Goal: Find specific page/section: Find specific page/section

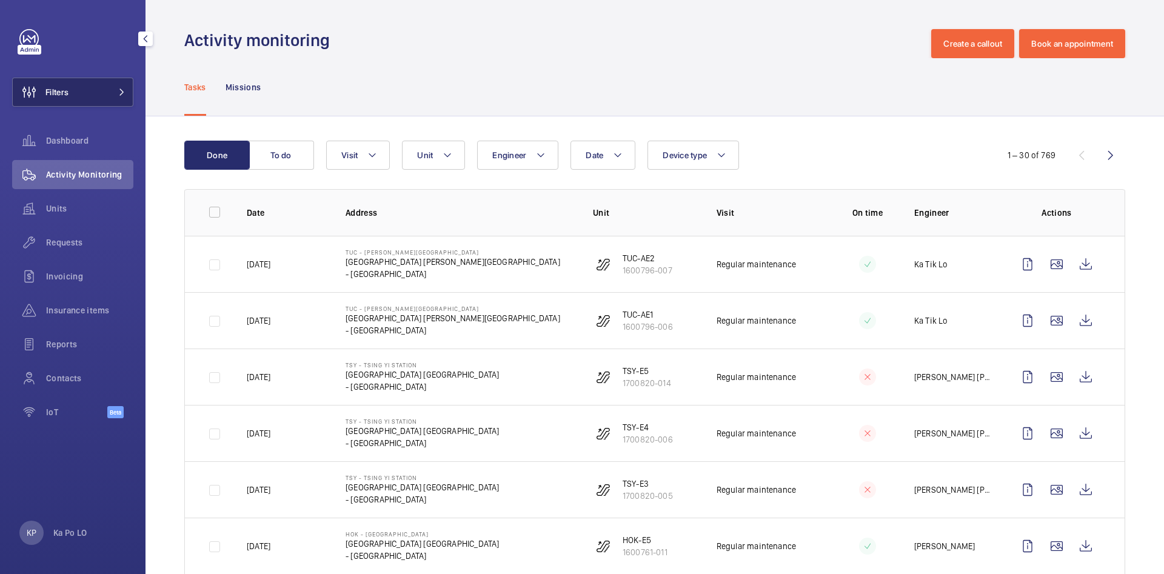
click at [102, 98] on button "Filters" at bounding box center [72, 92] width 121 height 29
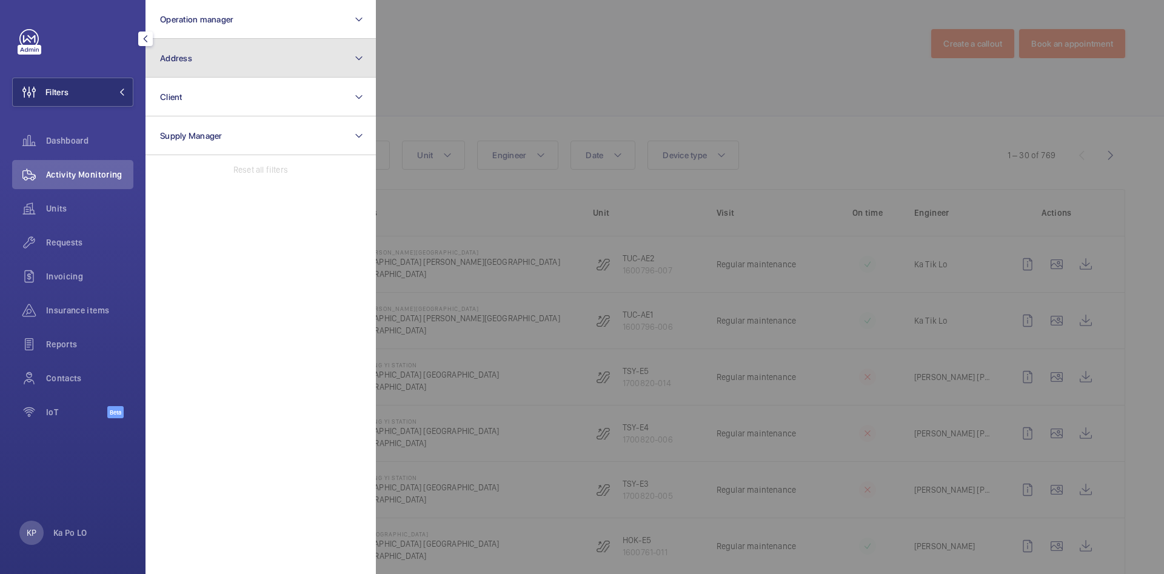
click at [221, 69] on button "Address" at bounding box center [261, 58] width 230 height 39
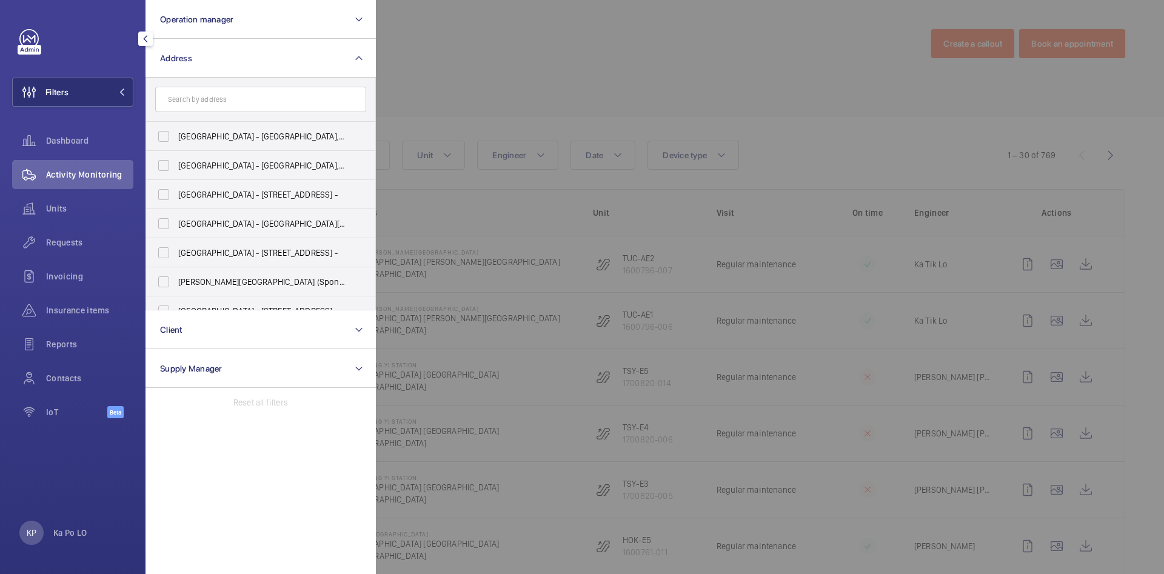
click at [219, 100] on input "text" at bounding box center [260, 99] width 211 height 25
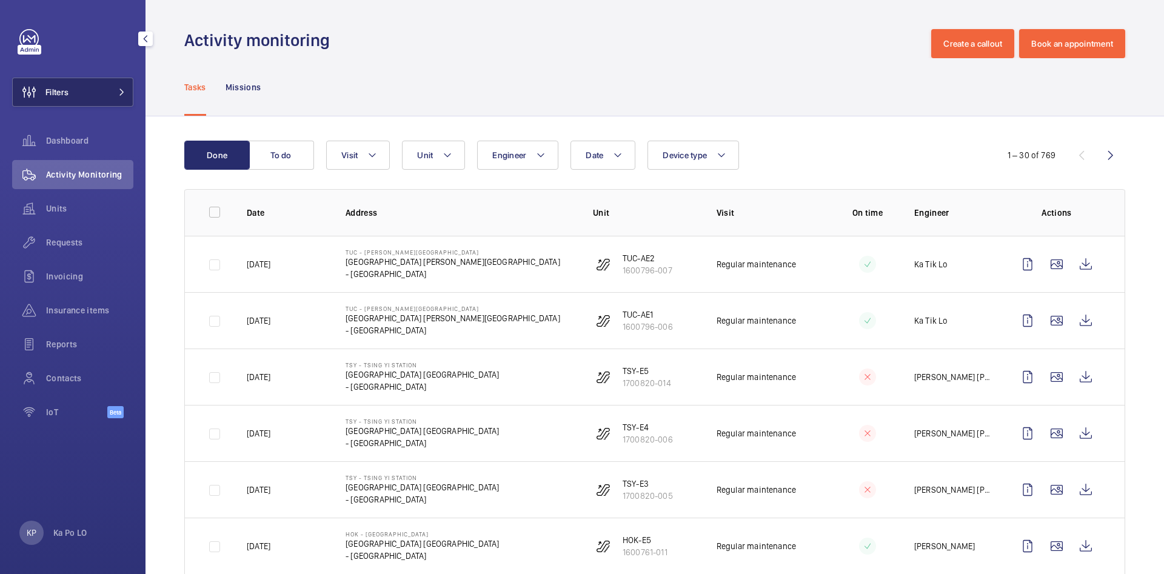
click at [89, 84] on button "Filters" at bounding box center [72, 92] width 121 height 29
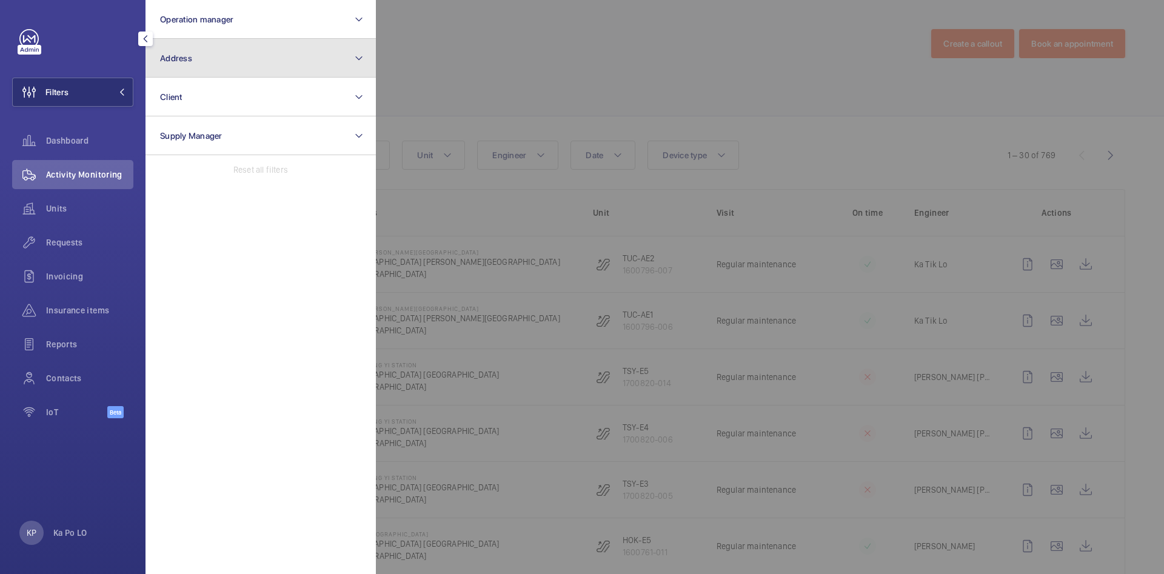
click at [229, 64] on button "Address" at bounding box center [261, 58] width 230 height 39
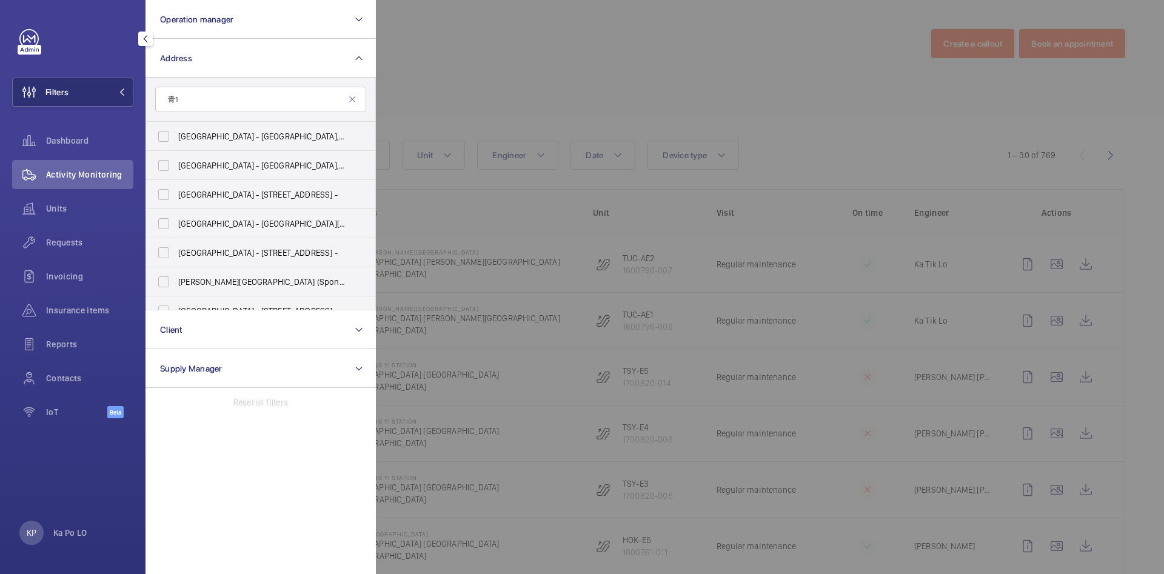
type input "青"
type input "尚"
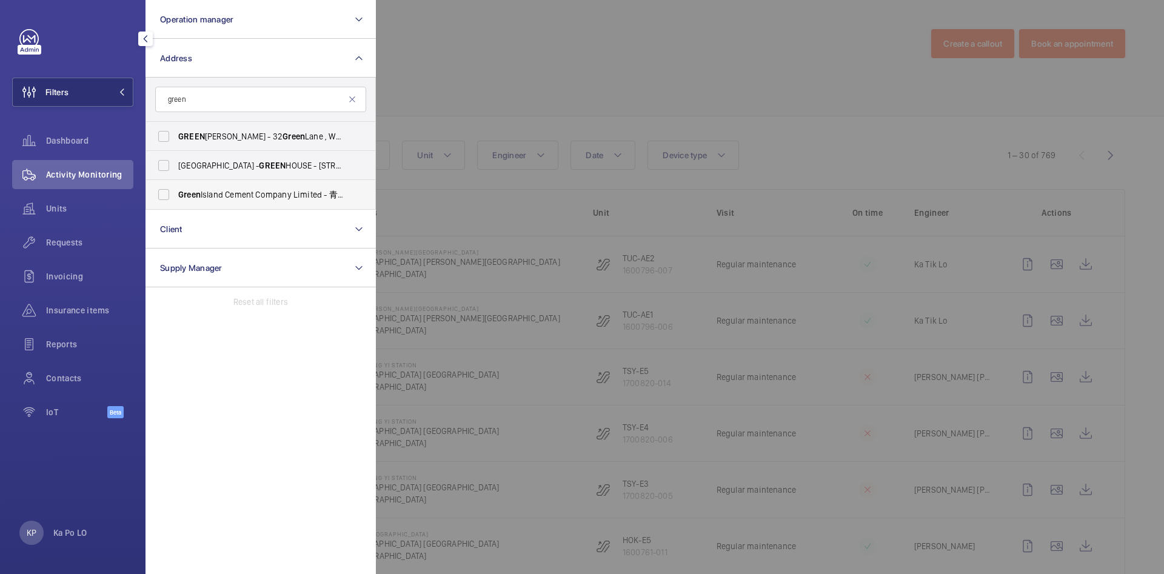
type input "green"
click at [244, 193] on span "Green Island Cement Company Limited - 青州英泥 [STREET_ADDRESS] -" at bounding box center [261, 195] width 167 height 12
click at [176, 193] on input "Green Island Cement Company Limited - 青州英泥 [STREET_ADDRESS] -" at bounding box center [164, 195] width 24 height 24
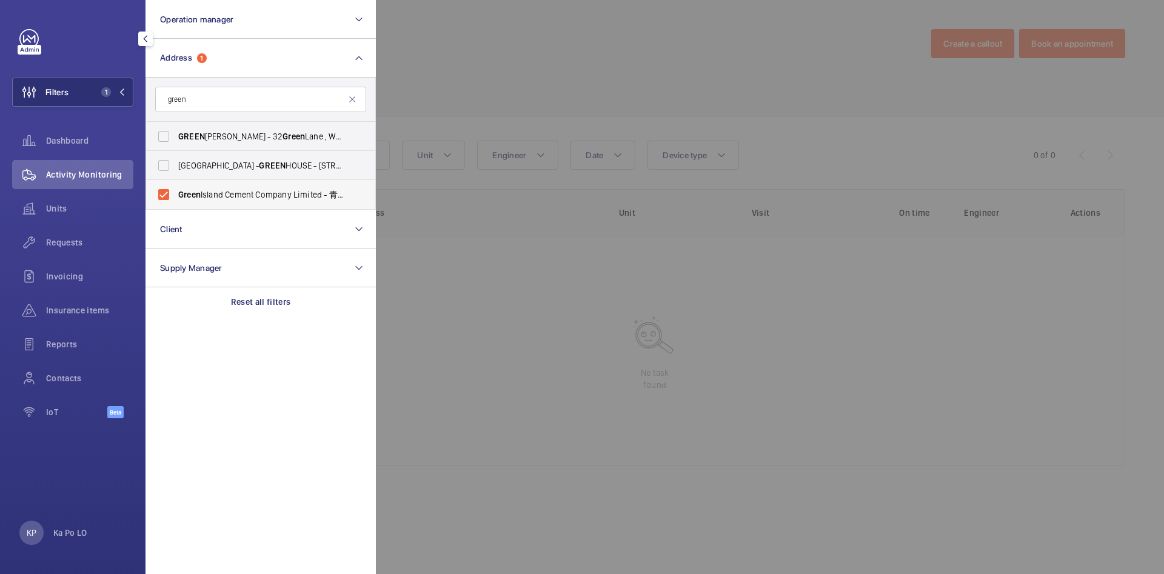
click at [326, 193] on span "Green Island Cement Company Limited - 青州英泥 [STREET_ADDRESS] -" at bounding box center [261, 195] width 167 height 12
click at [176, 193] on input "Green Island Cement Company Limited - 青州英泥 [STREET_ADDRESS] -" at bounding box center [164, 195] width 24 height 24
click at [326, 193] on span "Green Island Cement Company Limited - 青州英泥 [STREET_ADDRESS] -" at bounding box center [261, 195] width 167 height 12
click at [176, 193] on input "Green Island Cement Company Limited - 青州英泥 [STREET_ADDRESS] -" at bounding box center [164, 195] width 24 height 24
checkbox input "true"
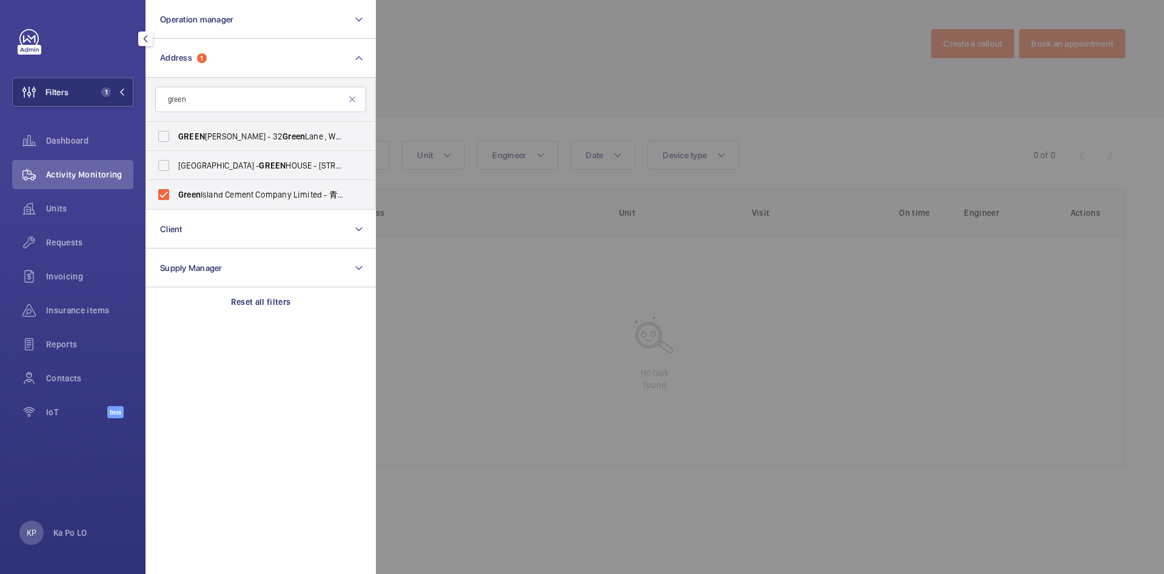
click at [492, 45] on div at bounding box center [958, 287] width 1164 height 574
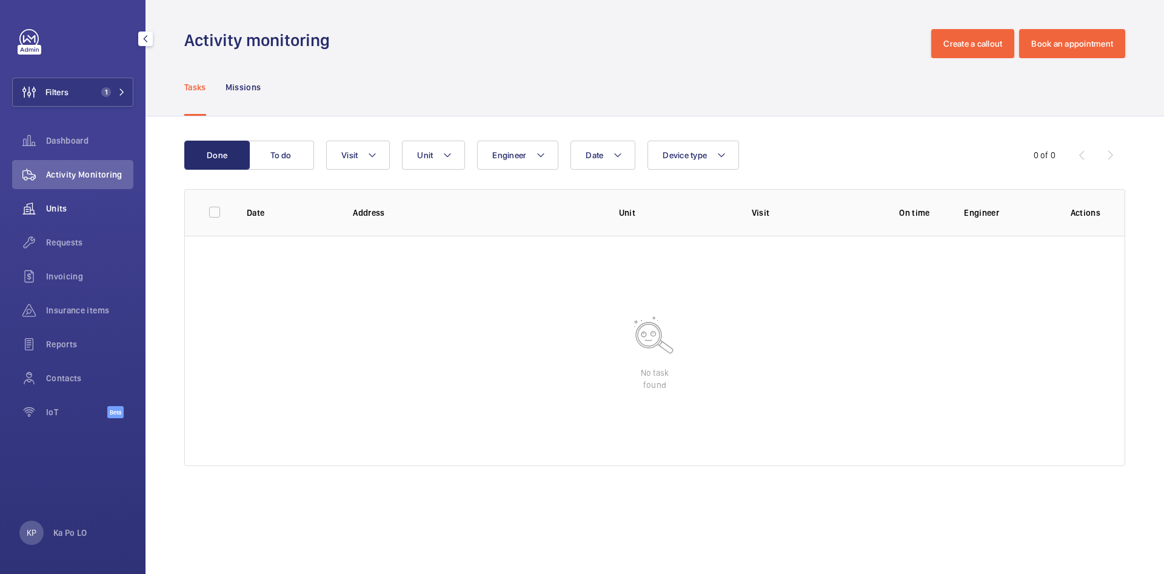
click at [57, 210] on span "Units" at bounding box center [89, 209] width 87 height 12
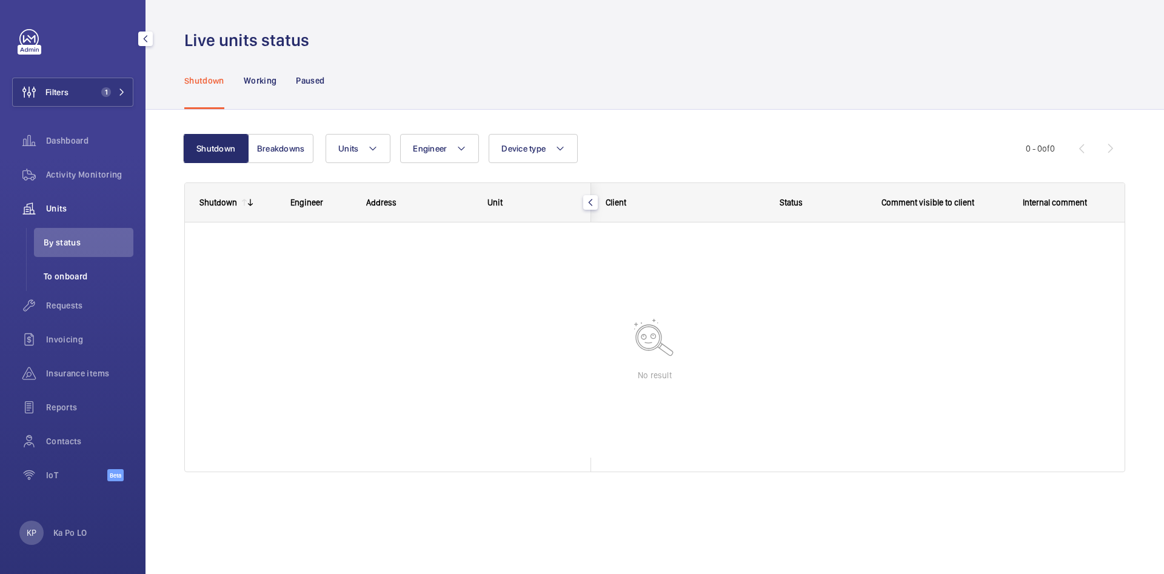
click at [80, 271] on span "To onboard" at bounding box center [89, 276] width 90 height 12
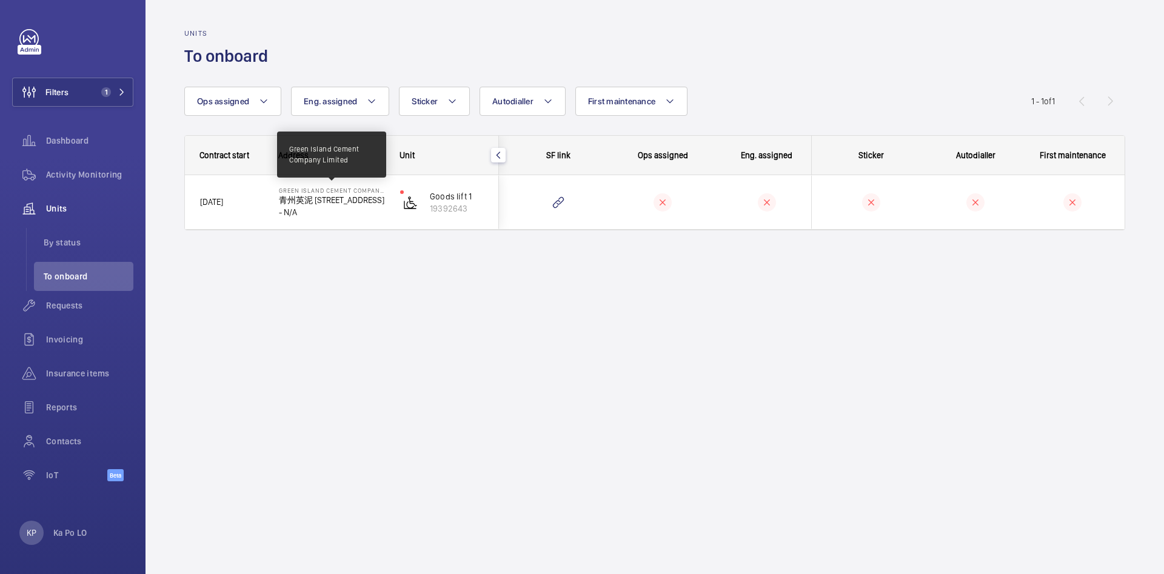
click at [325, 190] on p "Green Island Cement Company Limited" at bounding box center [332, 190] width 106 height 7
